Goal: Task Accomplishment & Management: Complete application form

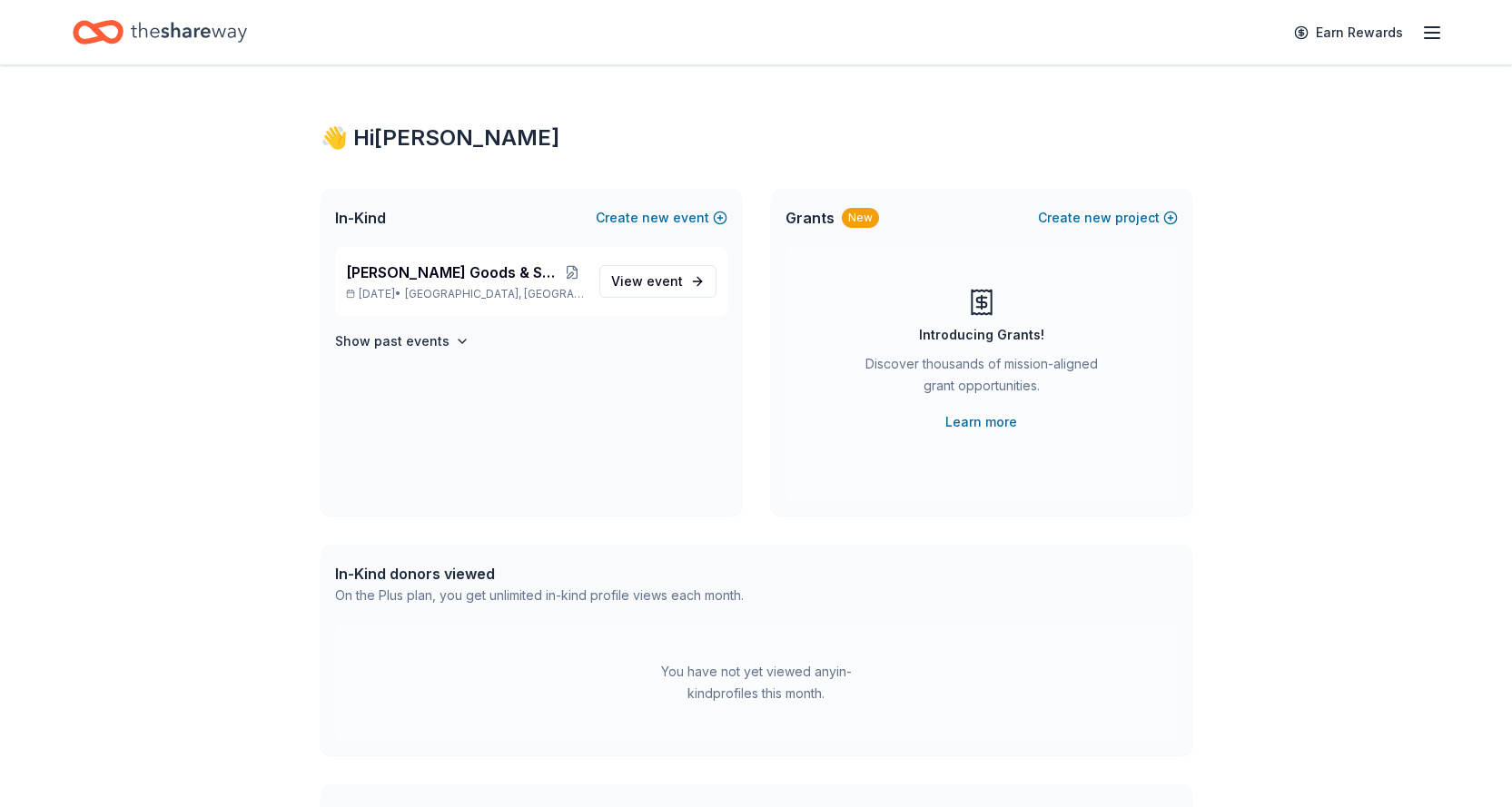
click at [1434, 29] on icon "button" at bounding box center [1431, 32] width 22 height 22
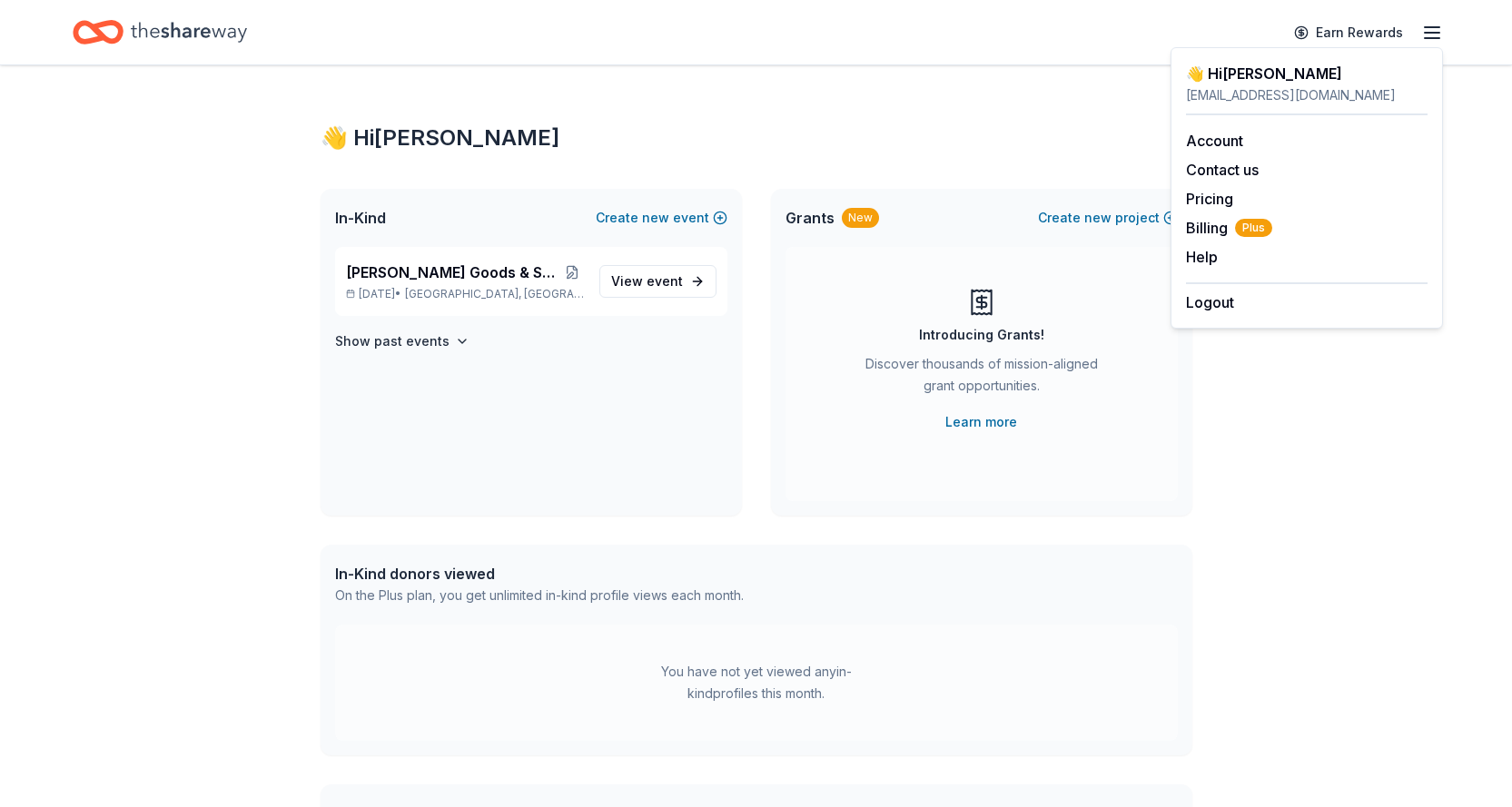
click at [195, 37] on icon "Home" at bounding box center [189, 31] width 117 height 20
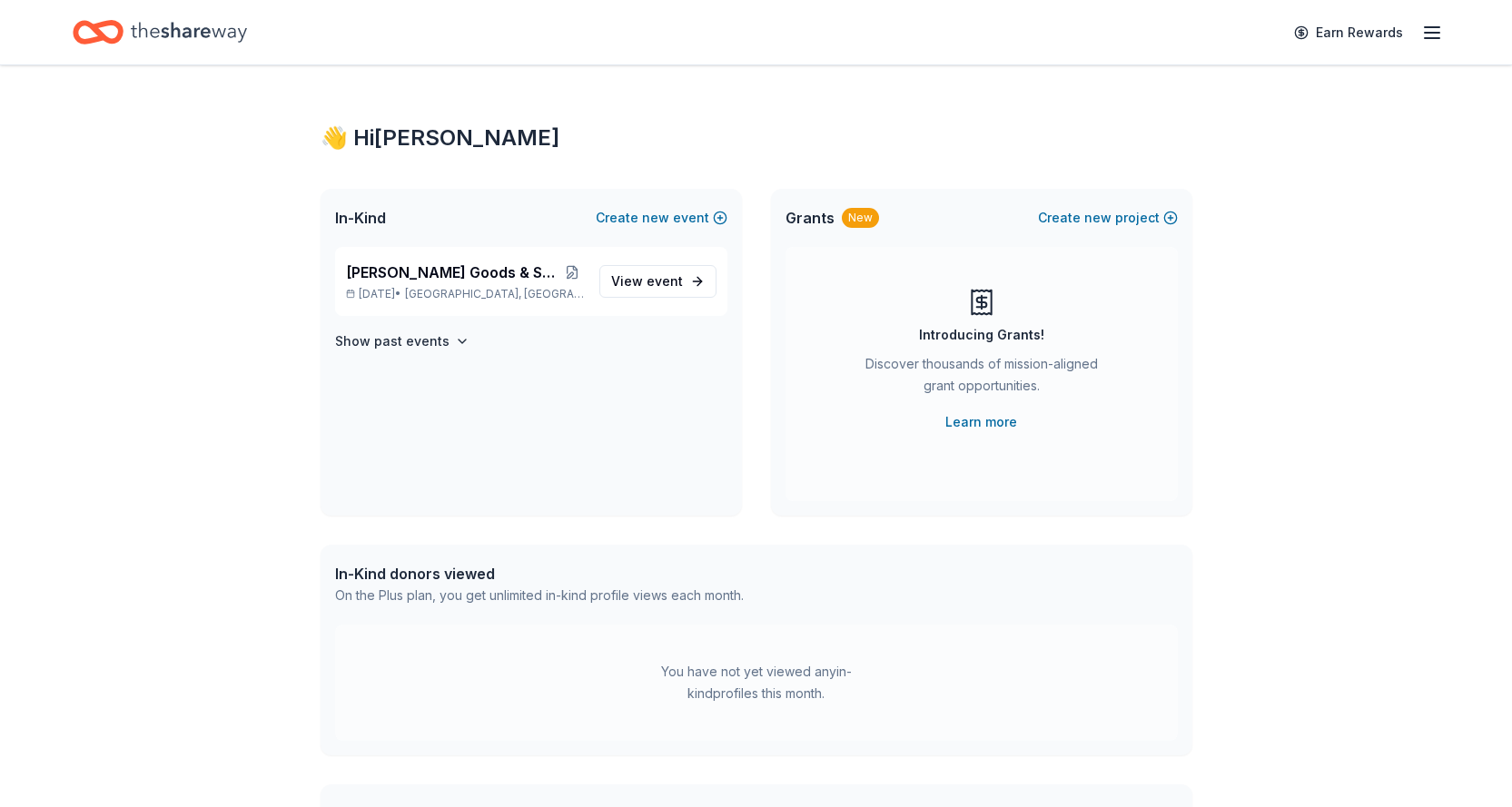
click at [138, 32] on icon "Home" at bounding box center [189, 32] width 117 height 38
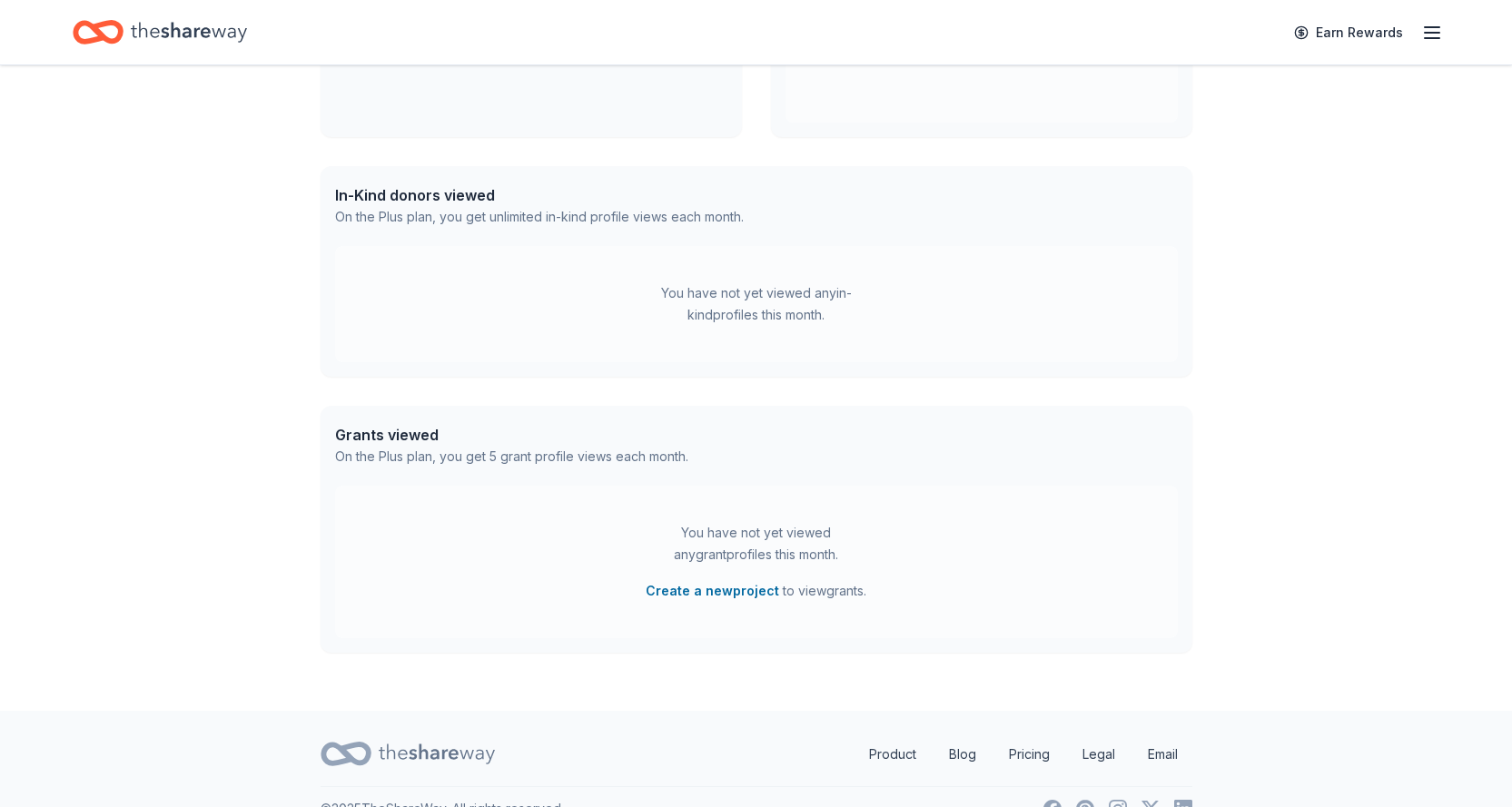
scroll to position [413, 0]
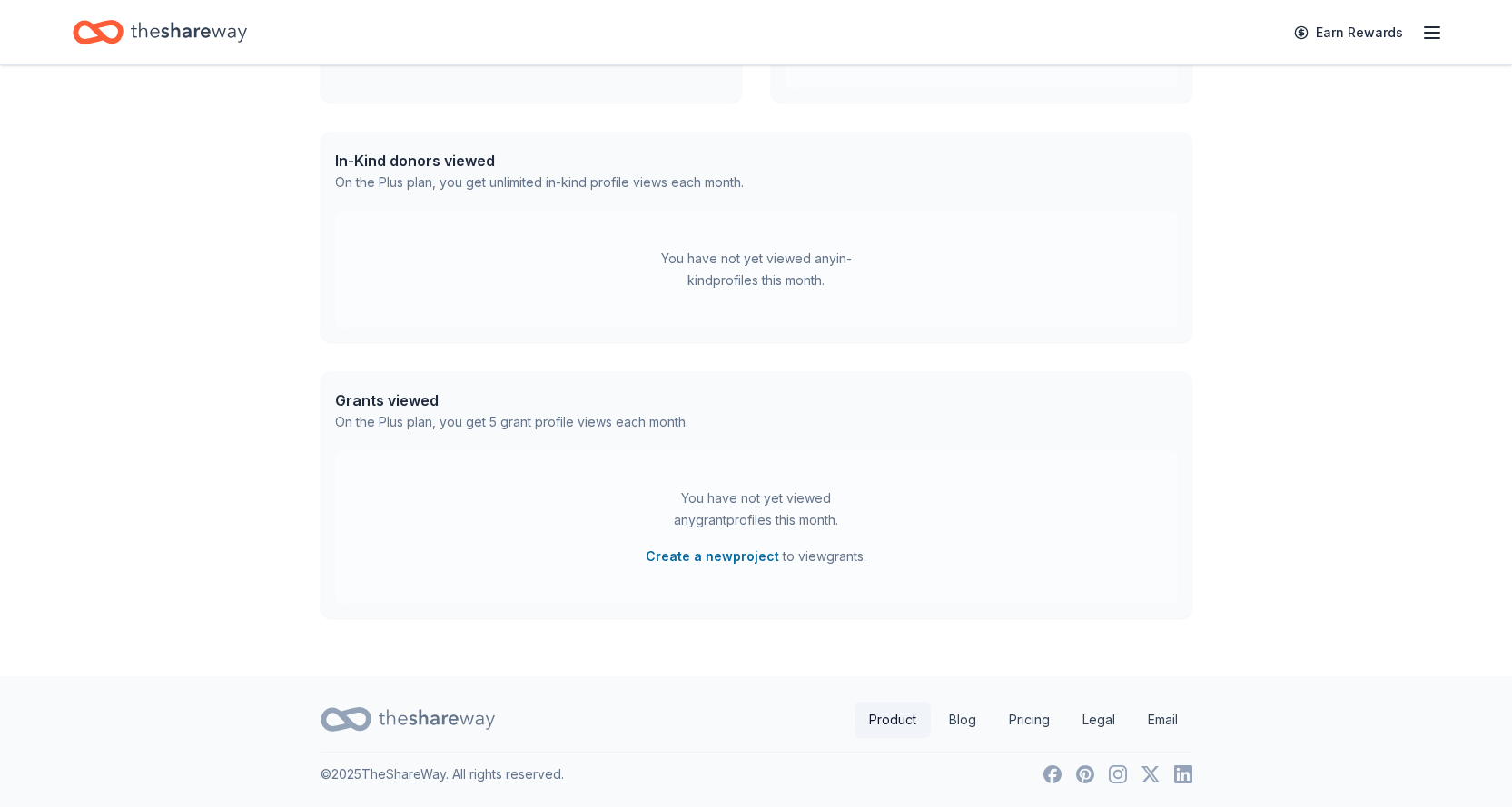
click at [874, 721] on link "Product" at bounding box center [892, 720] width 76 height 37
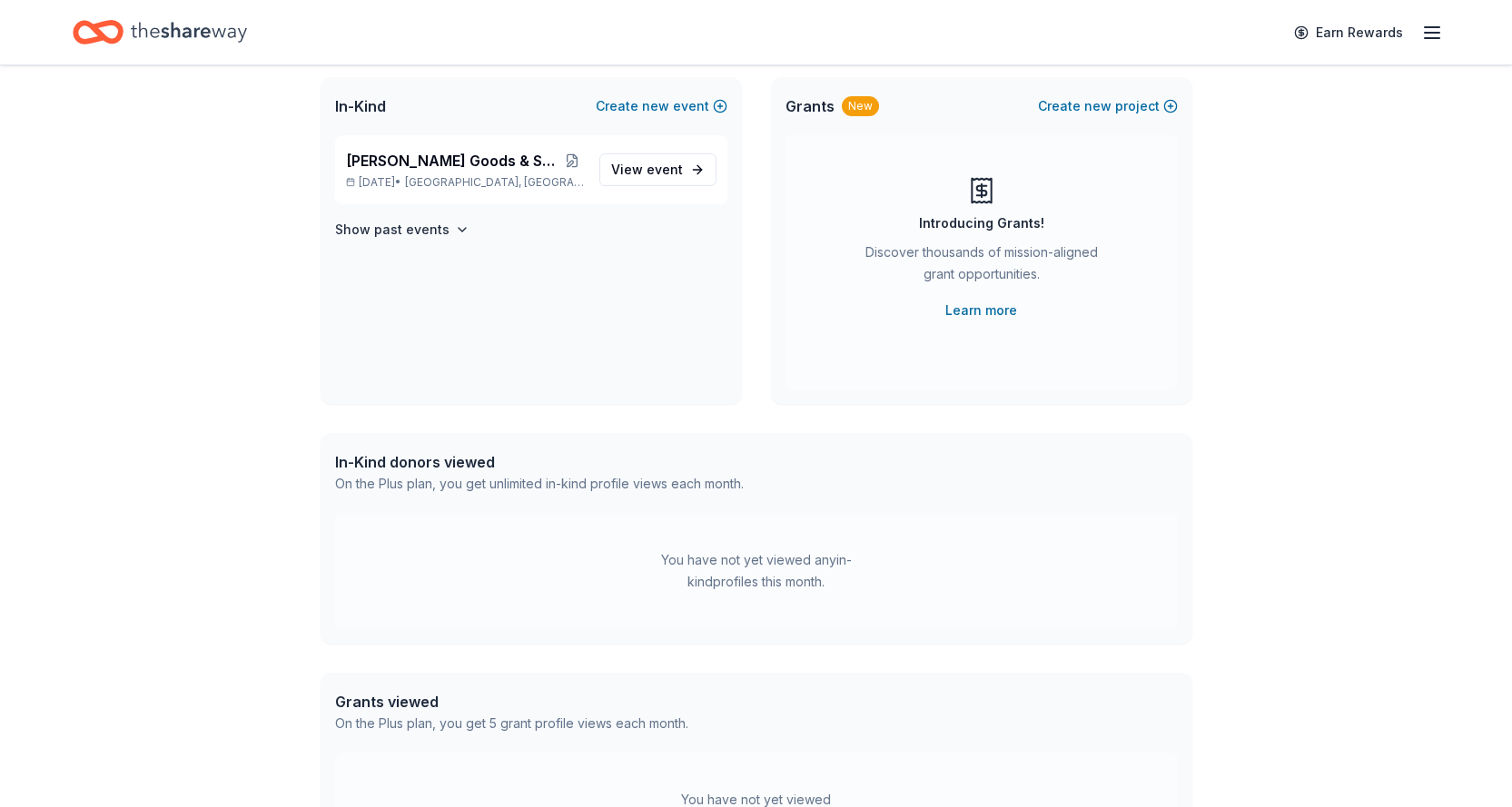
scroll to position [0, 0]
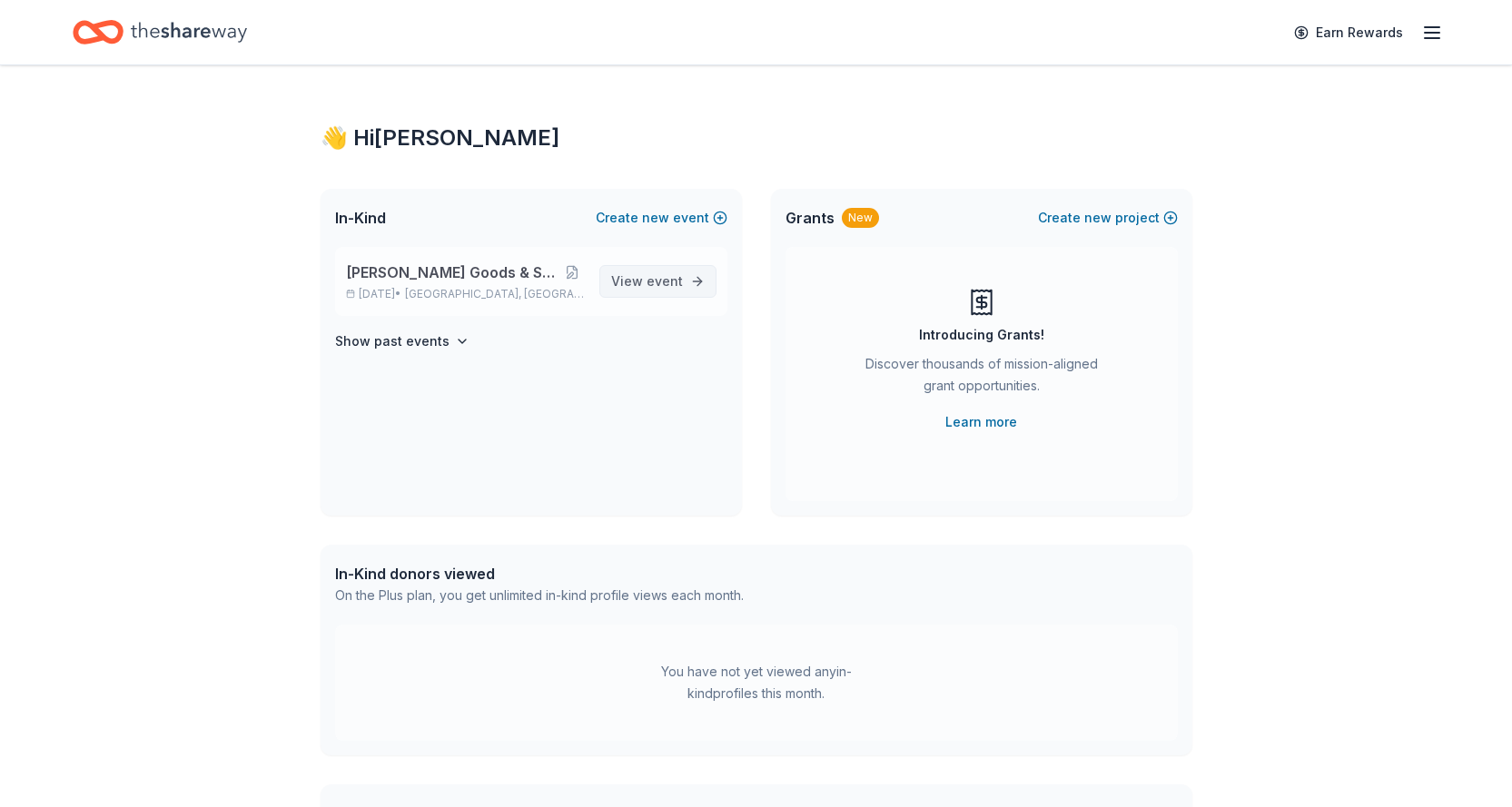
click at [659, 285] on span "event" at bounding box center [664, 281] width 37 height 15
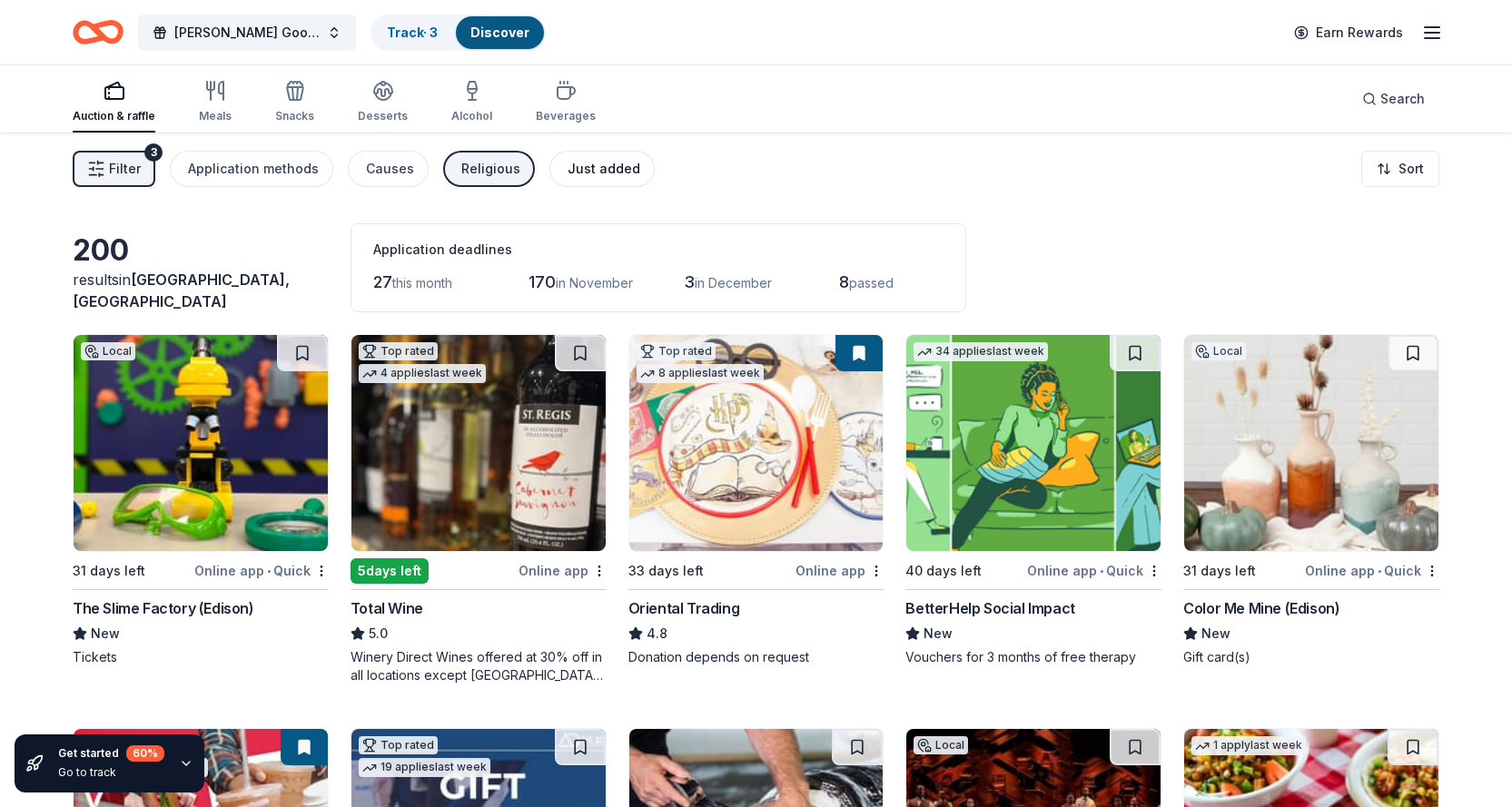
click at [588, 168] on div "Just added" at bounding box center [603, 168] width 72 height 22
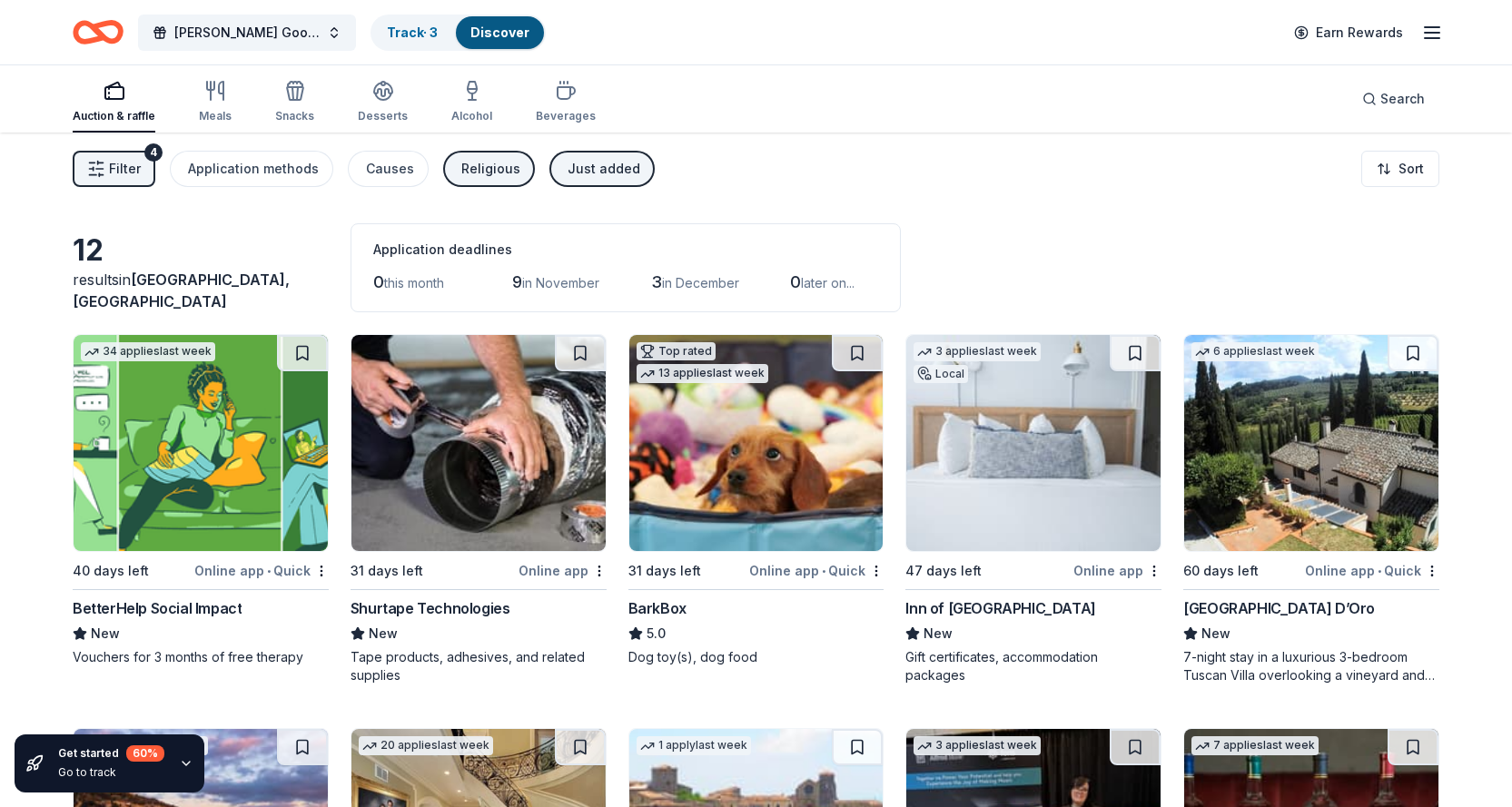
click at [573, 174] on div "Just added" at bounding box center [603, 168] width 72 height 22
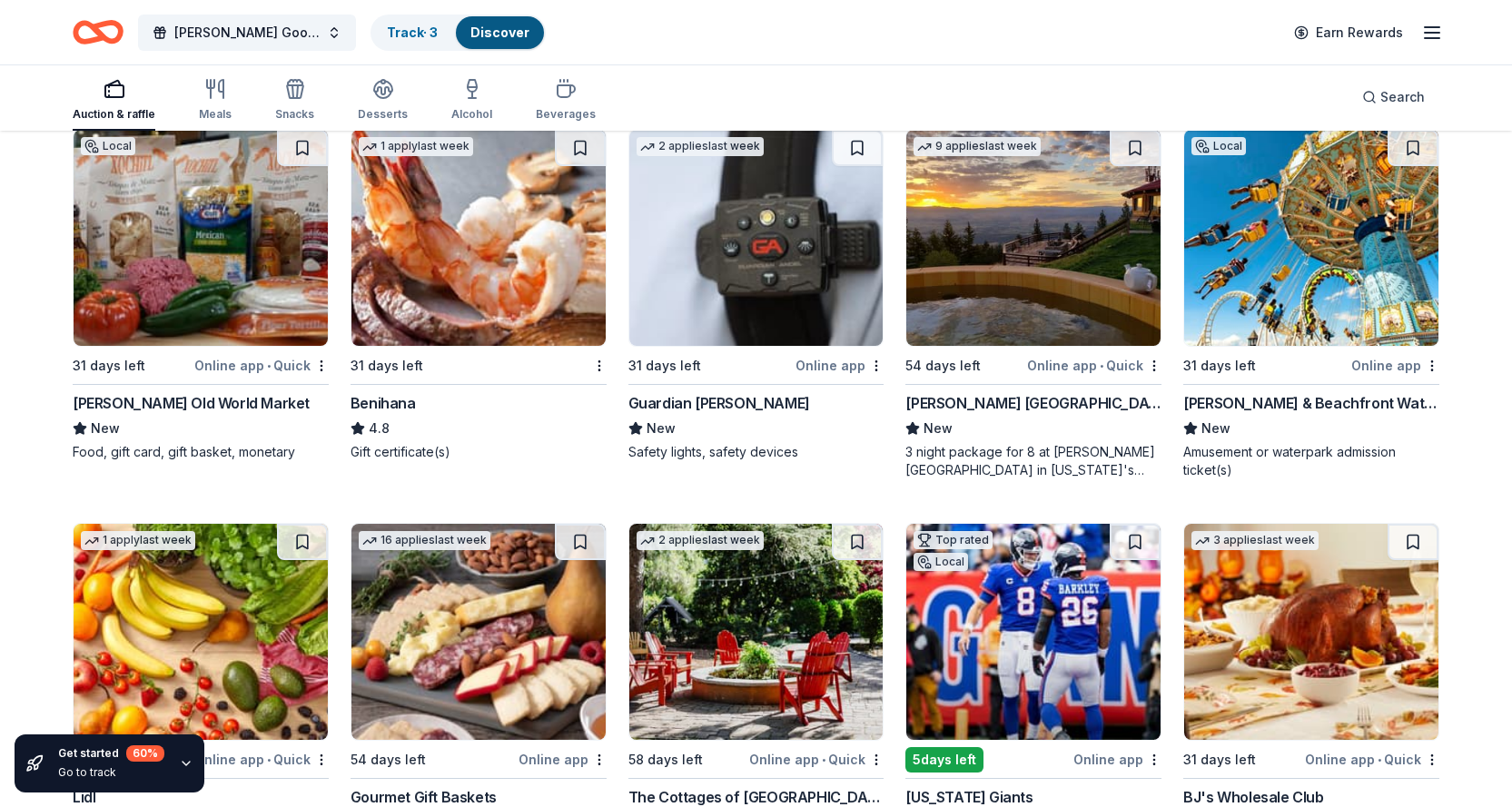
scroll to position [3307, 0]
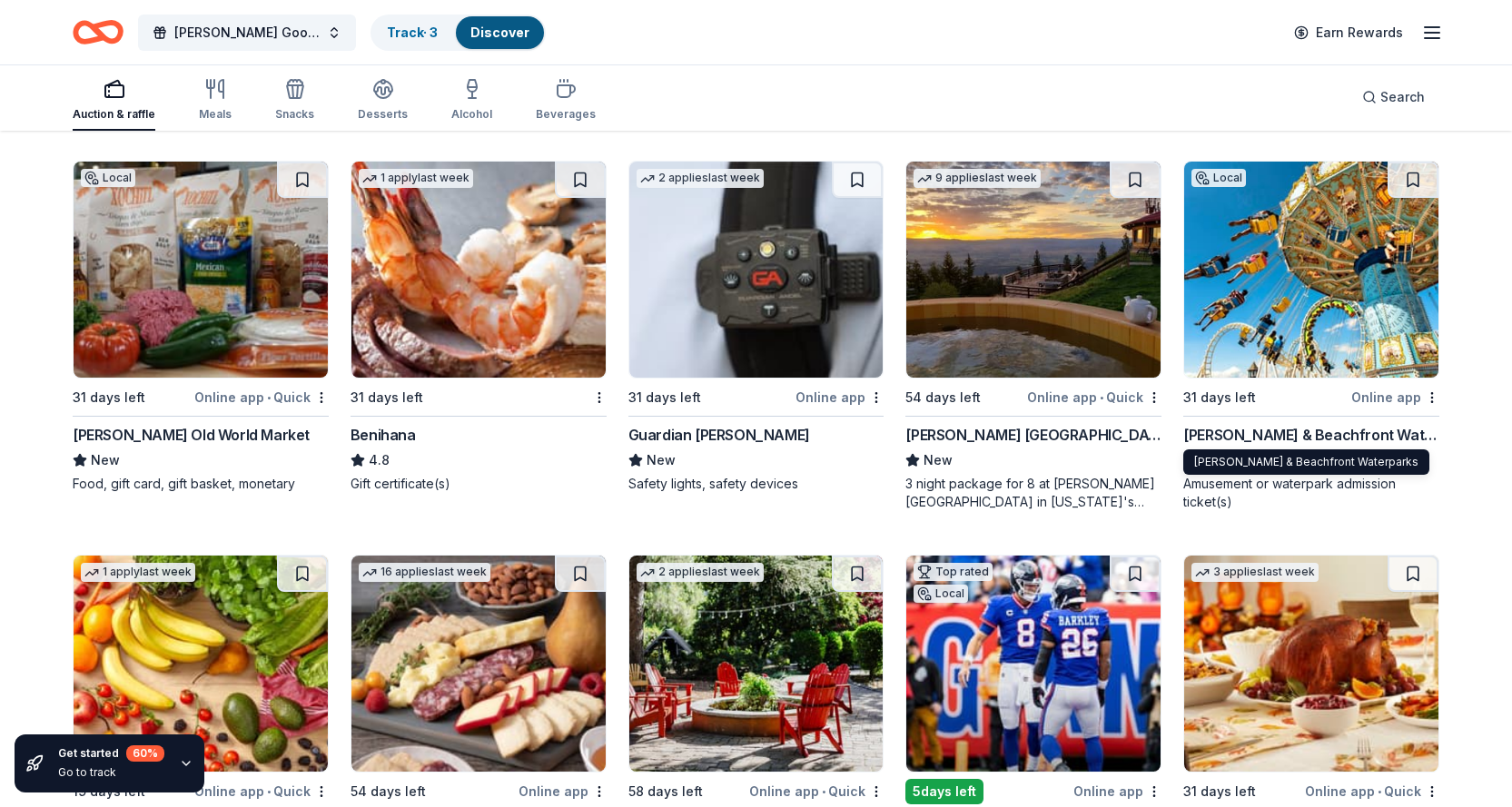
click at [1299, 433] on div "[PERSON_NAME] & Beachfront Waterparks" at bounding box center [1311, 434] width 256 height 22
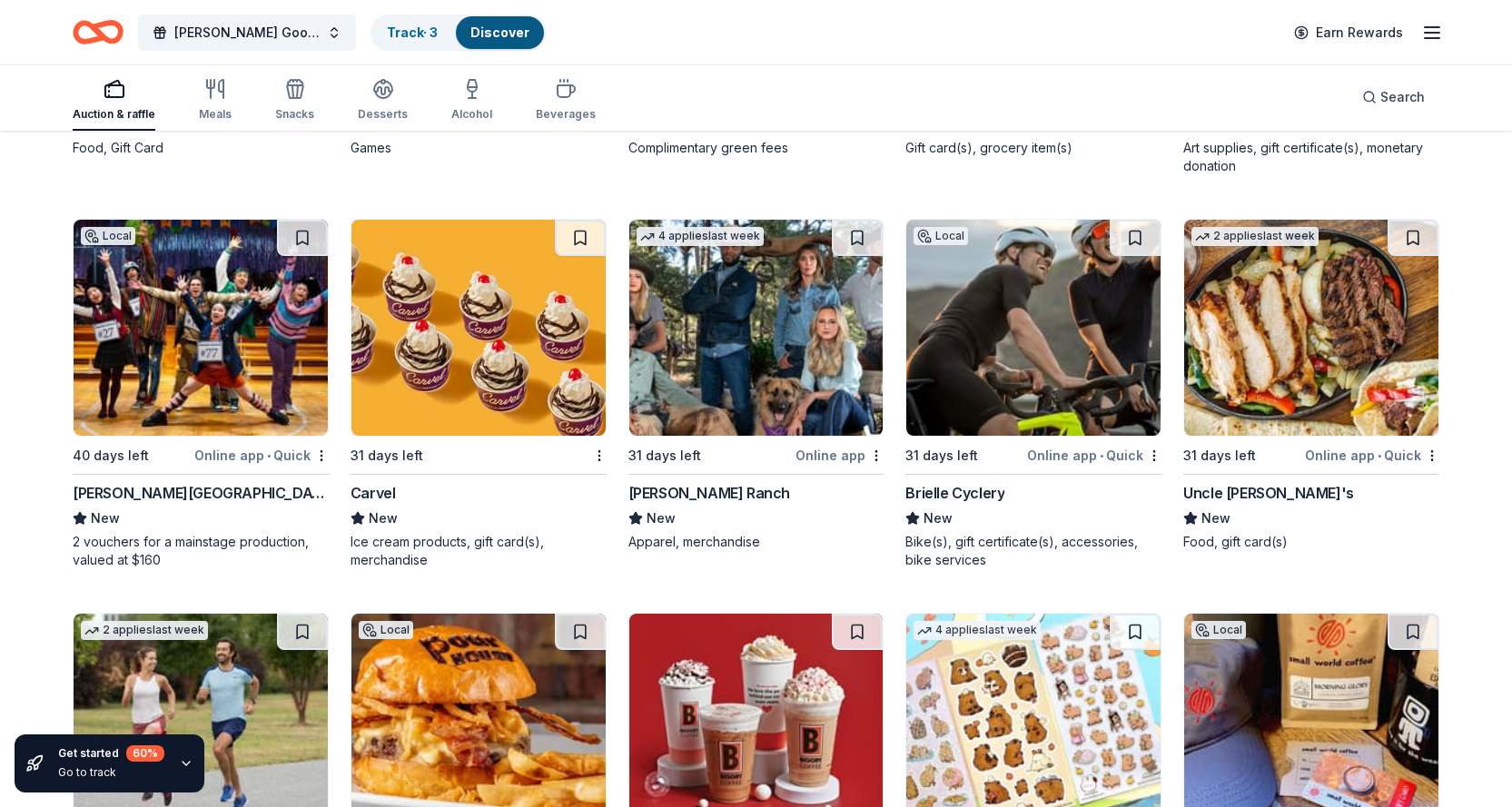
scroll to position [6026, 0]
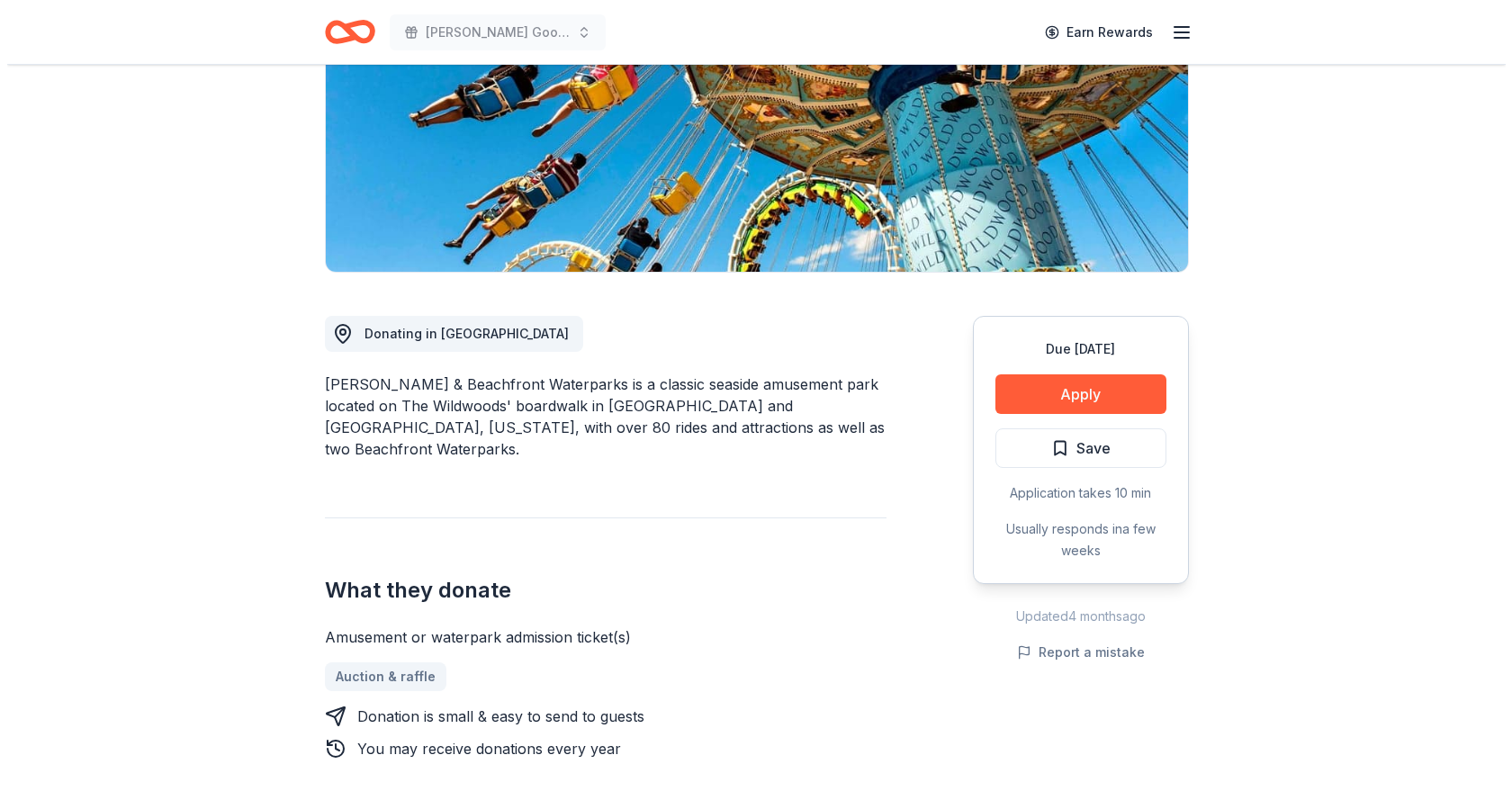
scroll to position [270, 0]
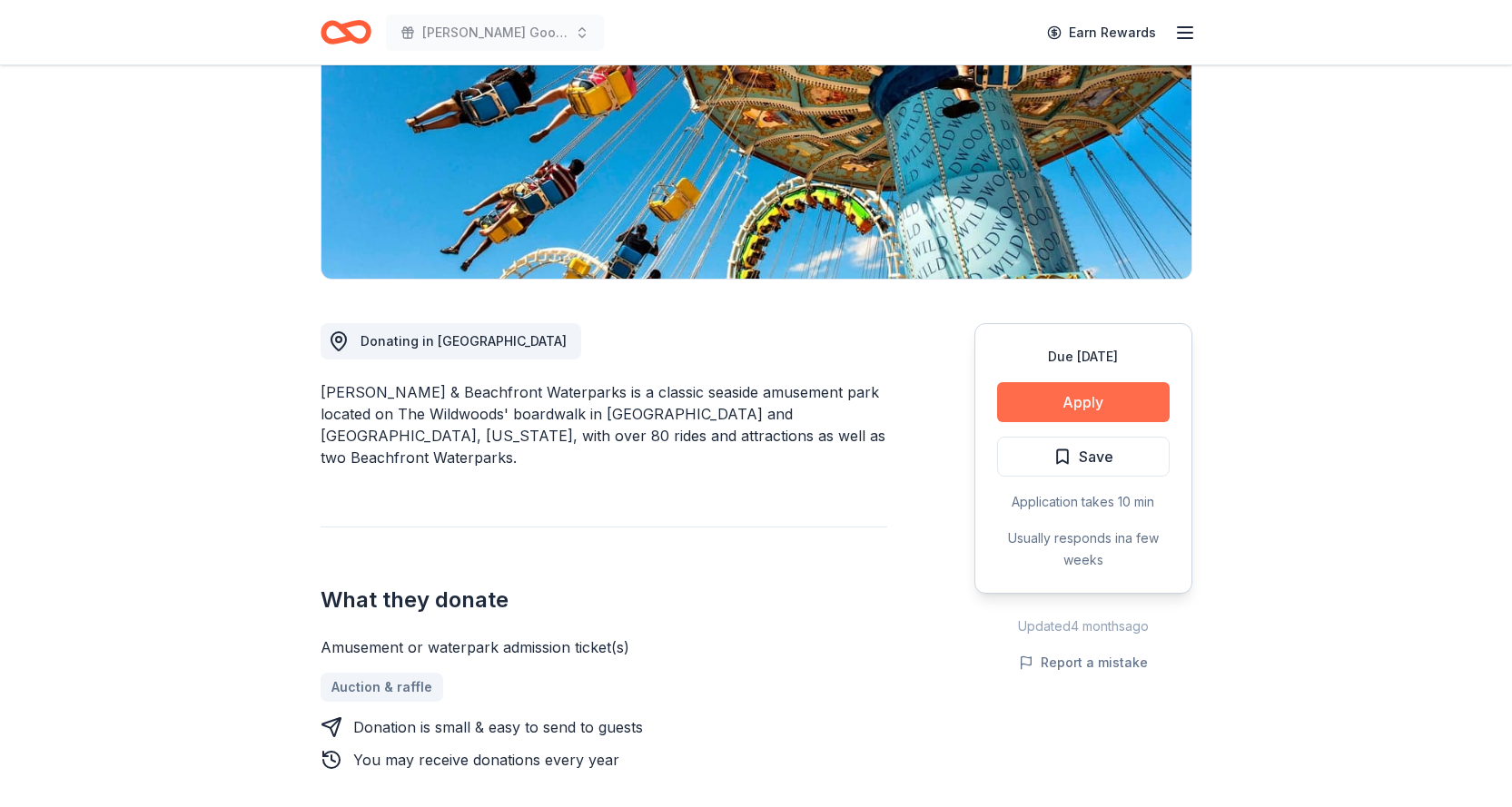
click at [1065, 399] on button "Apply" at bounding box center [1083, 402] width 173 height 40
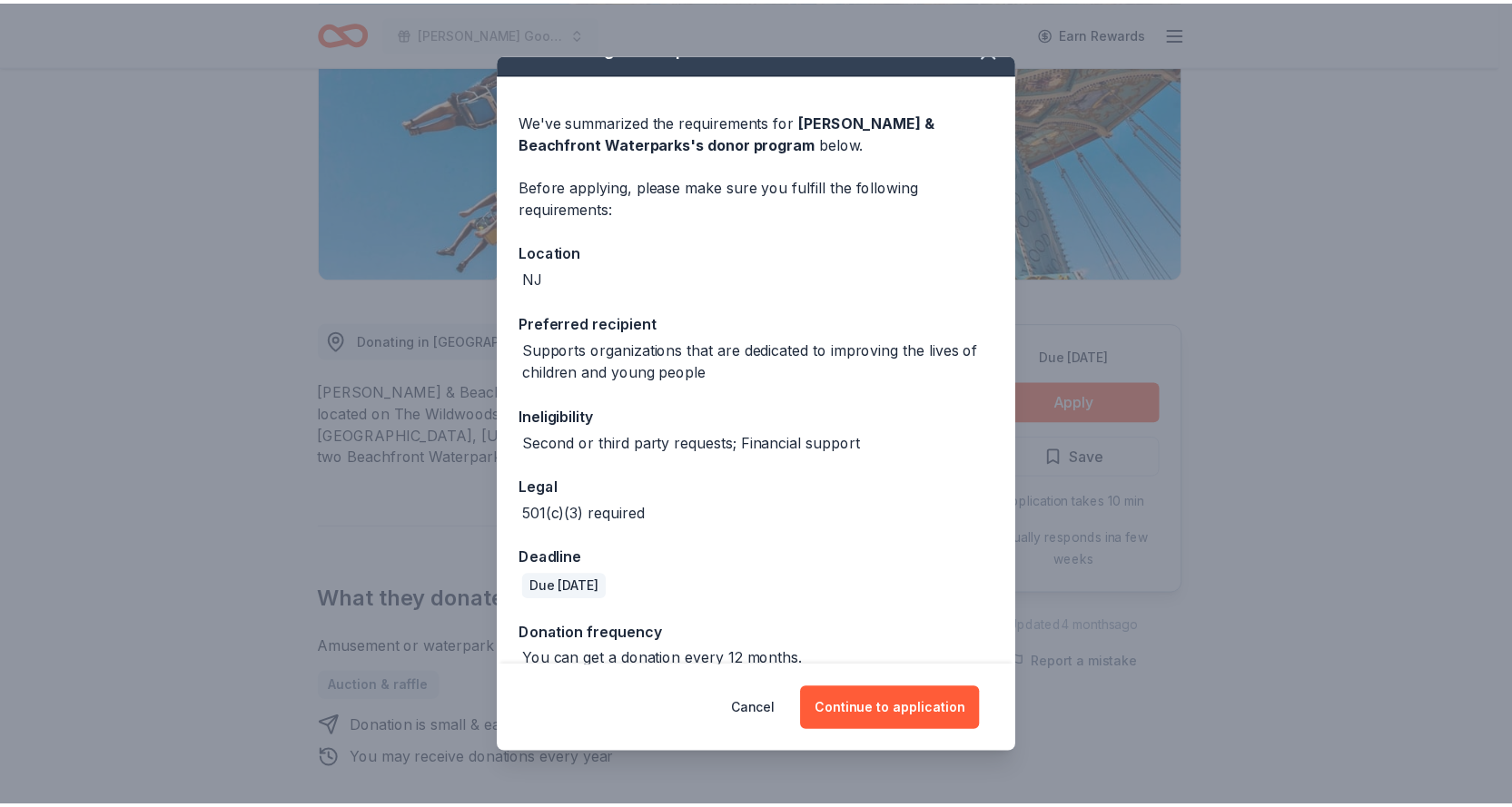
scroll to position [58, 0]
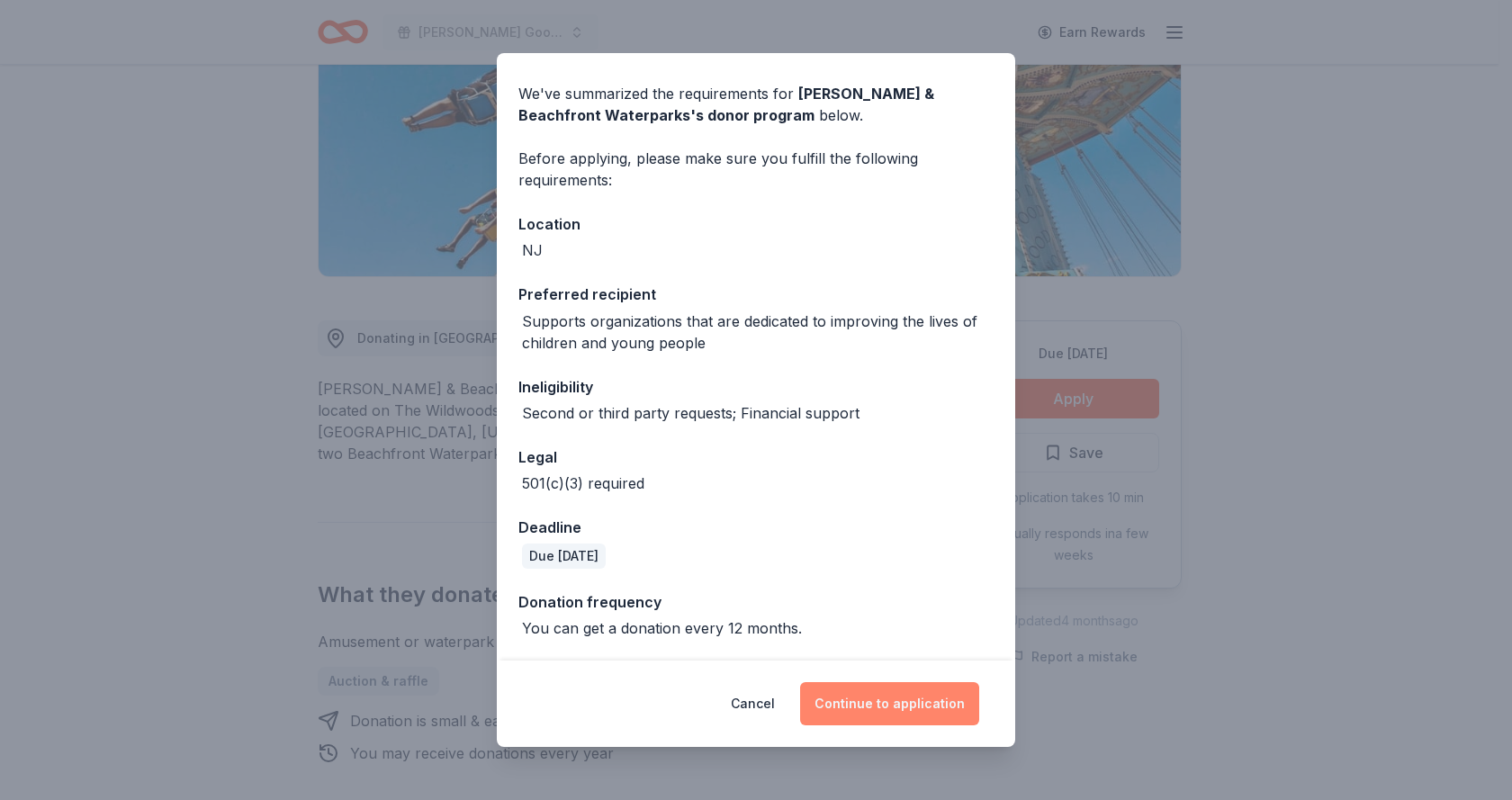
click at [894, 707] on button "Continue to application" at bounding box center [890, 703] width 179 height 43
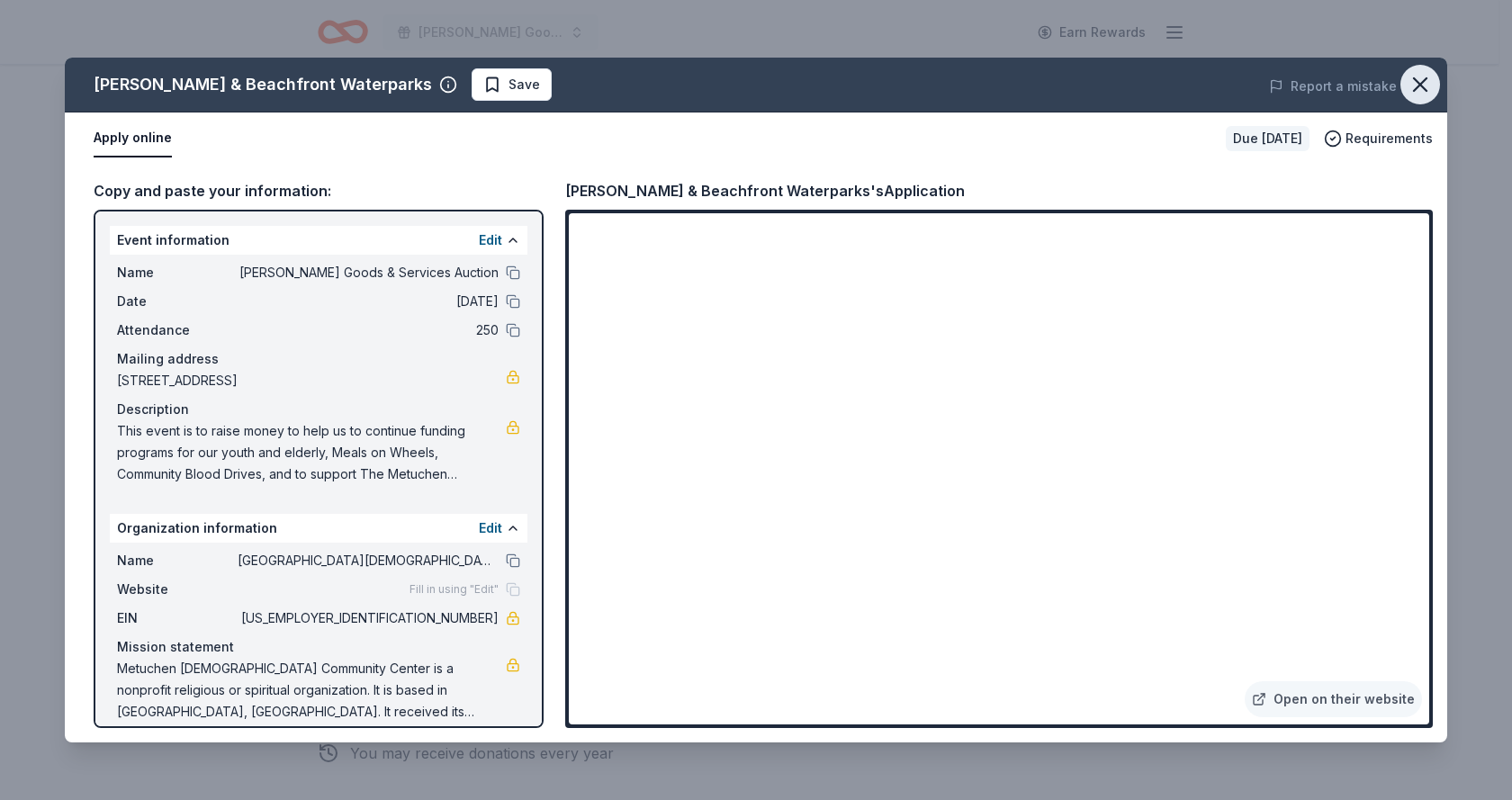
click at [1418, 83] on icon "button" at bounding box center [1421, 85] width 13 height 13
